Goal: Information Seeking & Learning: Find specific page/section

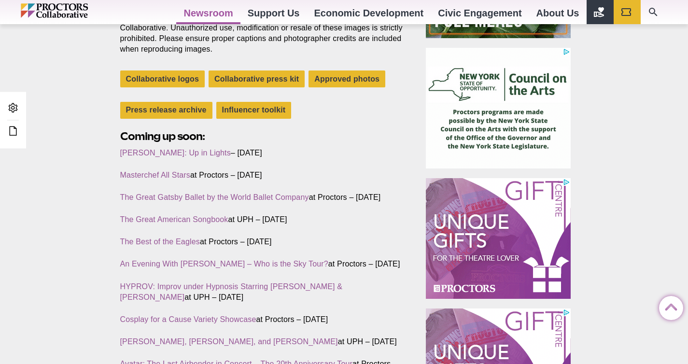
scroll to position [298, 0]
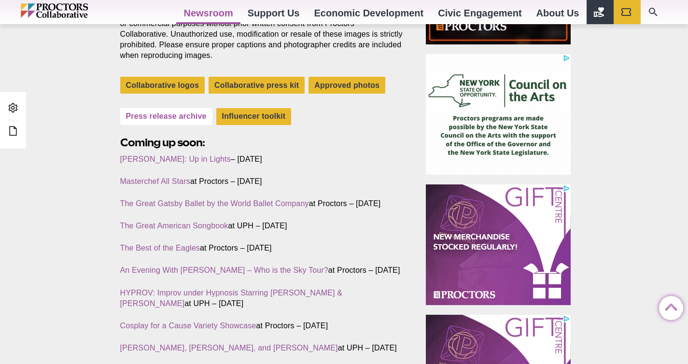
click at [170, 115] on link "Press release archive" at bounding box center [166, 116] width 92 height 17
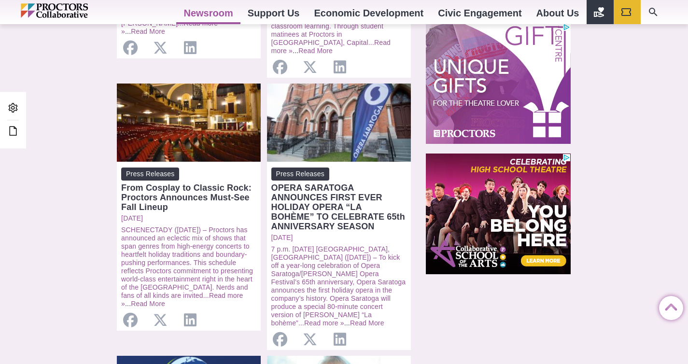
scroll to position [717, 0]
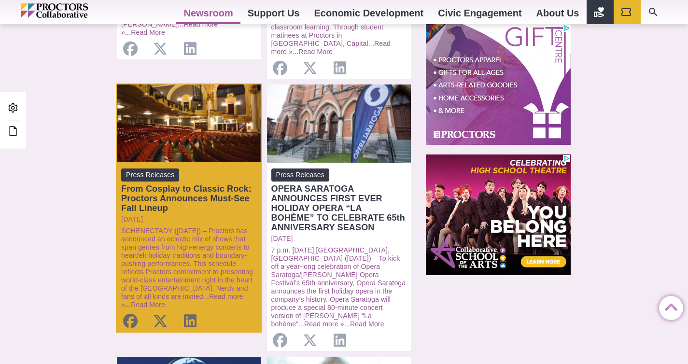
click at [191, 184] on div "From Cosplay to Classic Rock: Proctors Announces Must-See Fall Lineup" at bounding box center [188, 198] width 135 height 29
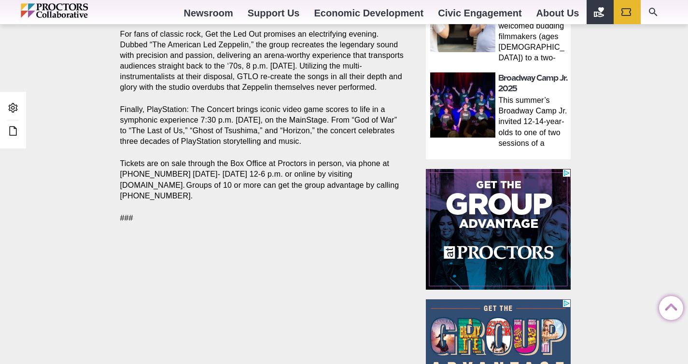
scroll to position [716, 0]
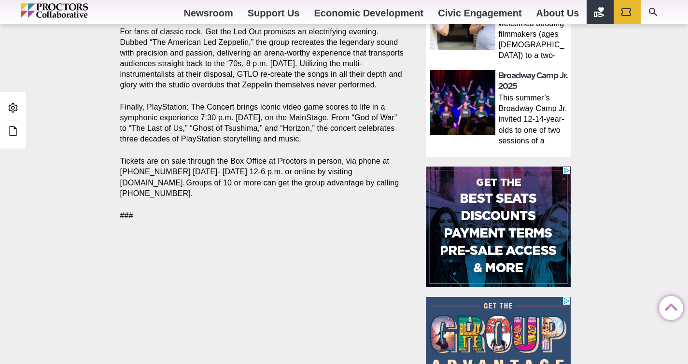
drag, startPoint x: 209, startPoint y: 189, endPoint x: 106, endPoint y: 162, distance: 106.9
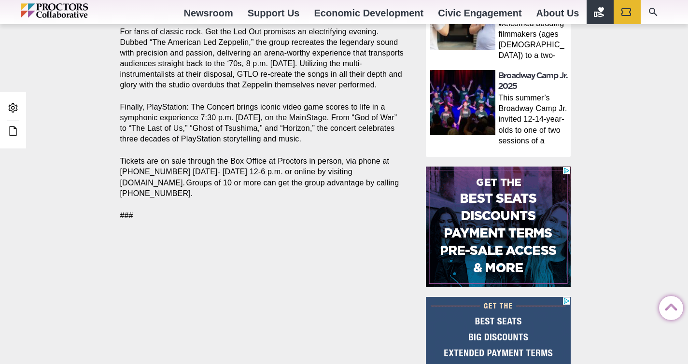
copy p "Tickets are on sale through the Box Office at Proctors in person, via phone at …"
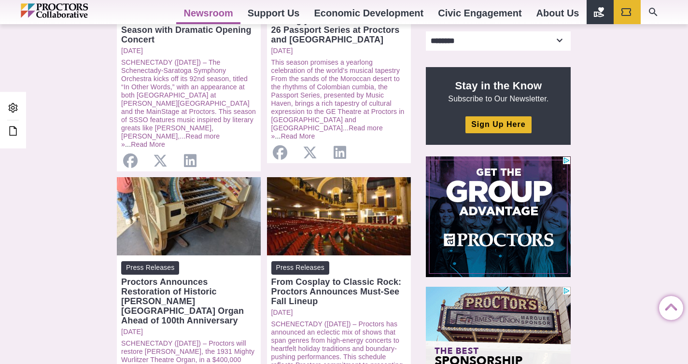
scroll to position [342, 0]
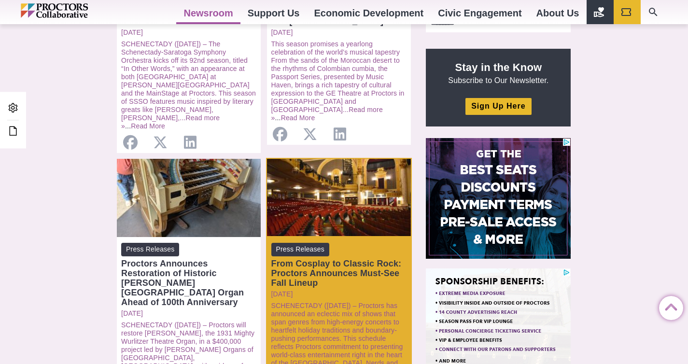
click at [341, 264] on div "From Cosplay to Classic Rock: Proctors Announces Must-See Fall Lineup" at bounding box center [339, 273] width 135 height 29
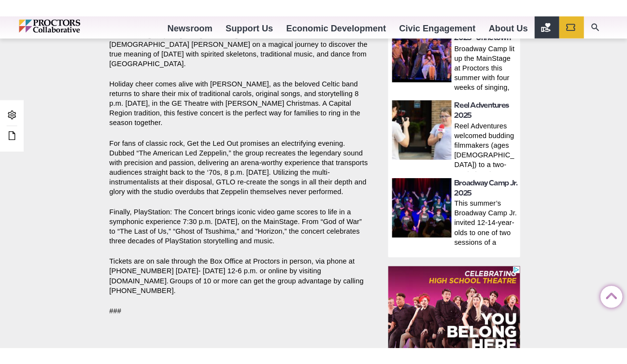
scroll to position [613, 0]
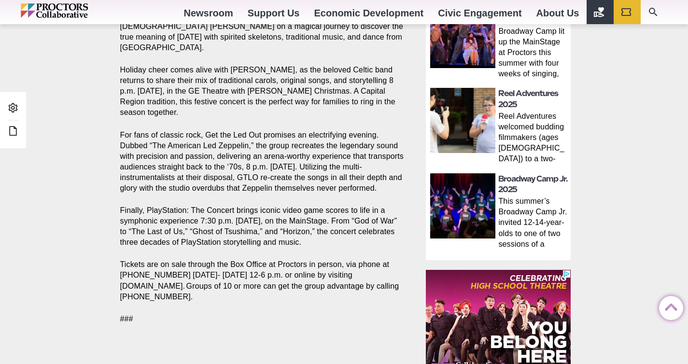
drag, startPoint x: 212, startPoint y: 292, endPoint x: 110, endPoint y: 265, distance: 105.9
click at [110, 265] on div "Press Releases * Proctors From Cosplay to Classic Rock: Proctors Announces Must…" at bounding box center [344, 70] width 688 height 1182
copy p "Tickets are on sale through the Box Office at Proctors in person, via phone at …"
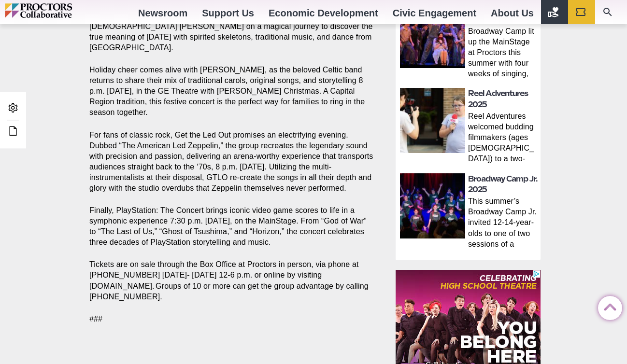
copy p "Tickets are on sale through the Box Office at Proctors in person, via phone at …"
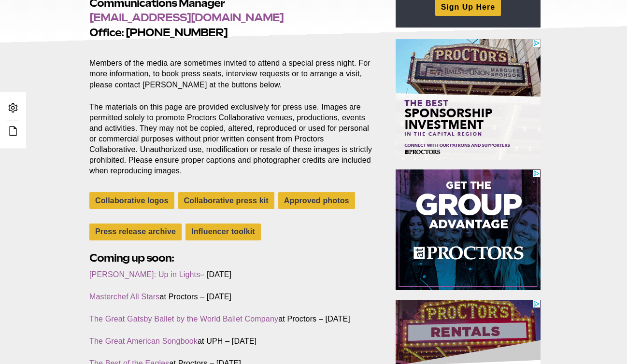
scroll to position [232, 0]
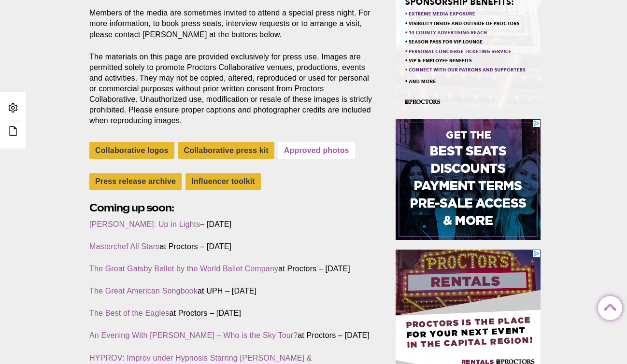
click at [314, 156] on link "Approved photos" at bounding box center [316, 150] width 77 height 17
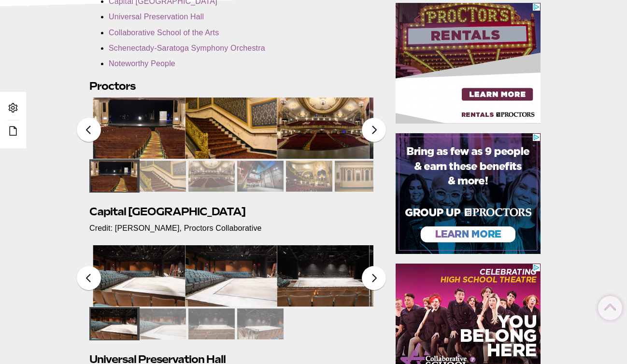
scroll to position [223, 0]
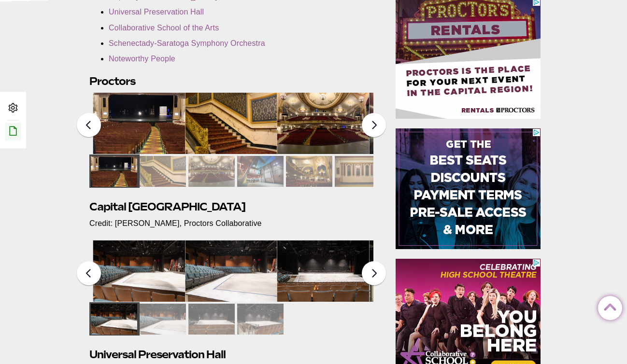
click at [12, 133] on icon at bounding box center [13, 131] width 12 height 12
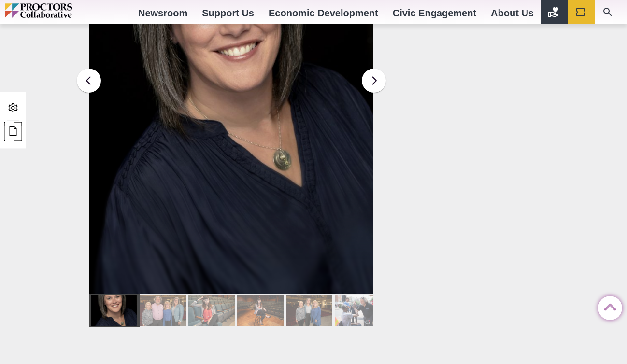
scroll to position [1428, 0]
